Goal: Navigation & Orientation: Go to known website

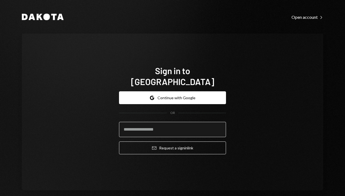
click at [169, 126] on input "email" at bounding box center [172, 129] width 107 height 15
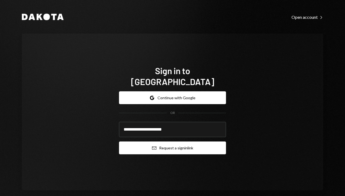
type input "**********"
click at [192, 144] on button "Email Request a sign in link" at bounding box center [172, 148] width 107 height 13
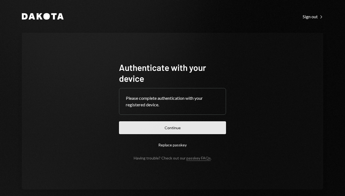
click at [174, 129] on button "Continue" at bounding box center [172, 127] width 107 height 13
